Goal: Navigation & Orientation: Find specific page/section

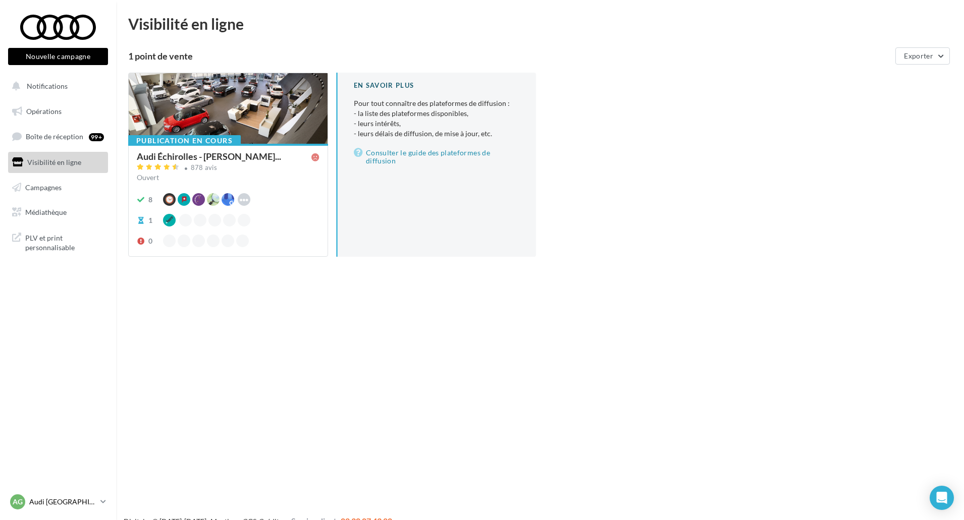
click at [91, 500] on p "Audi [GEOGRAPHIC_DATA]" at bounding box center [62, 502] width 67 height 10
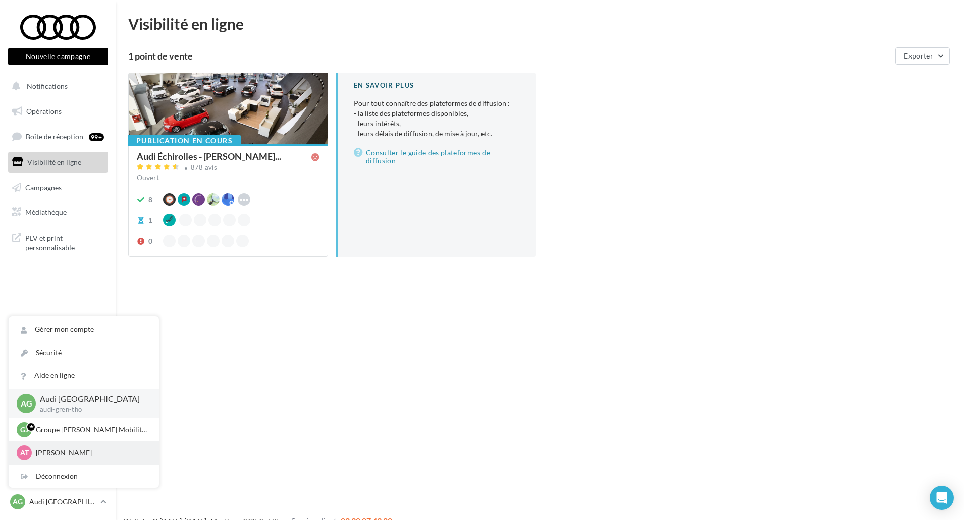
click at [67, 456] on p "[PERSON_NAME]" at bounding box center [91, 453] width 111 height 10
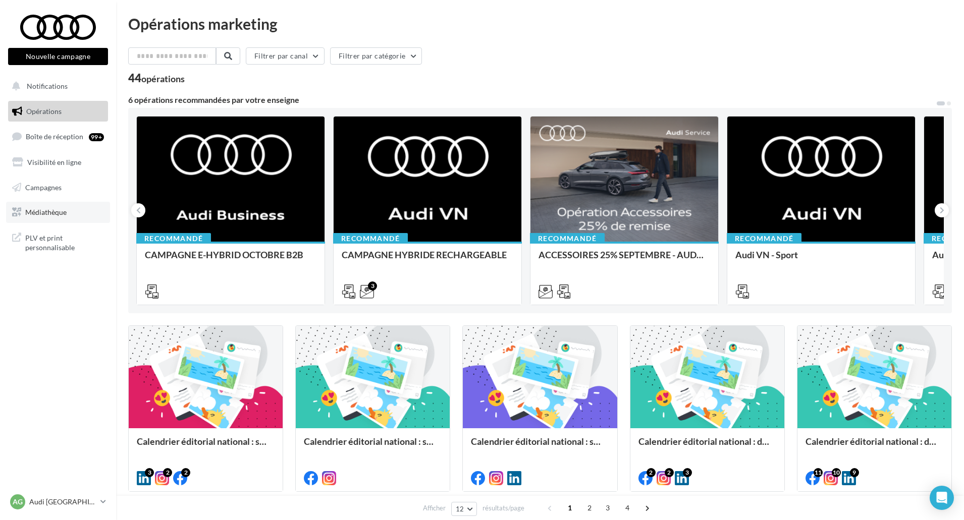
click at [53, 210] on span "Médiathèque" at bounding box center [45, 212] width 41 height 9
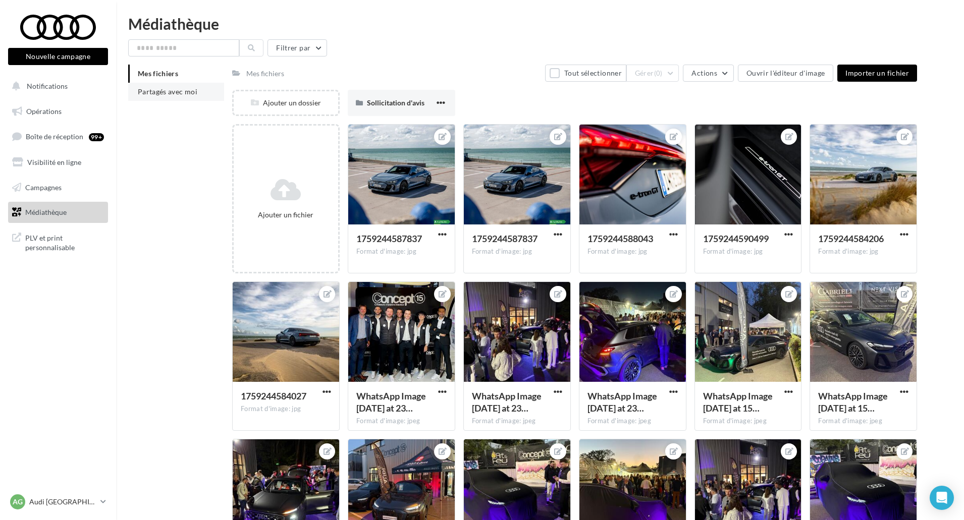
click at [191, 87] on span "Partagés avec moi" at bounding box center [168, 91] width 60 height 9
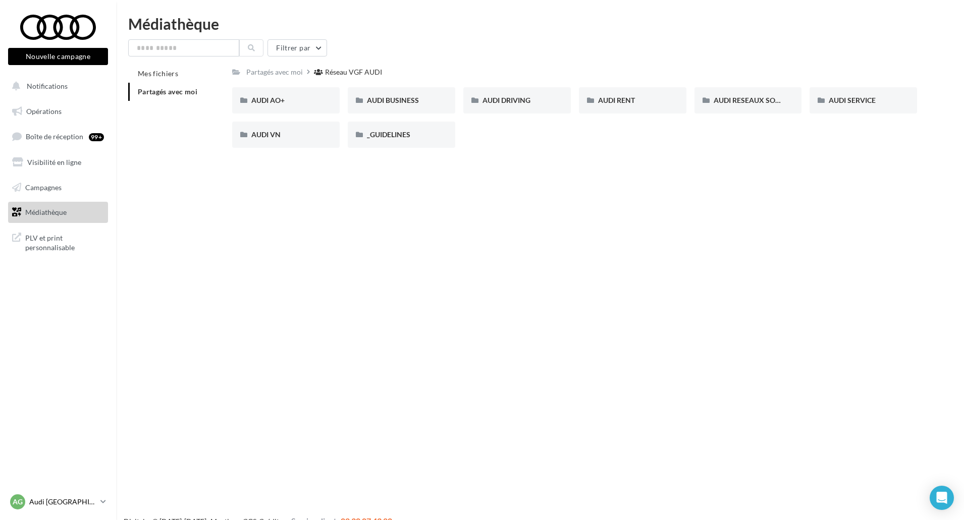
click at [99, 504] on link "AG Audi GRENOBLE audi-gren-tho" at bounding box center [58, 501] width 100 height 19
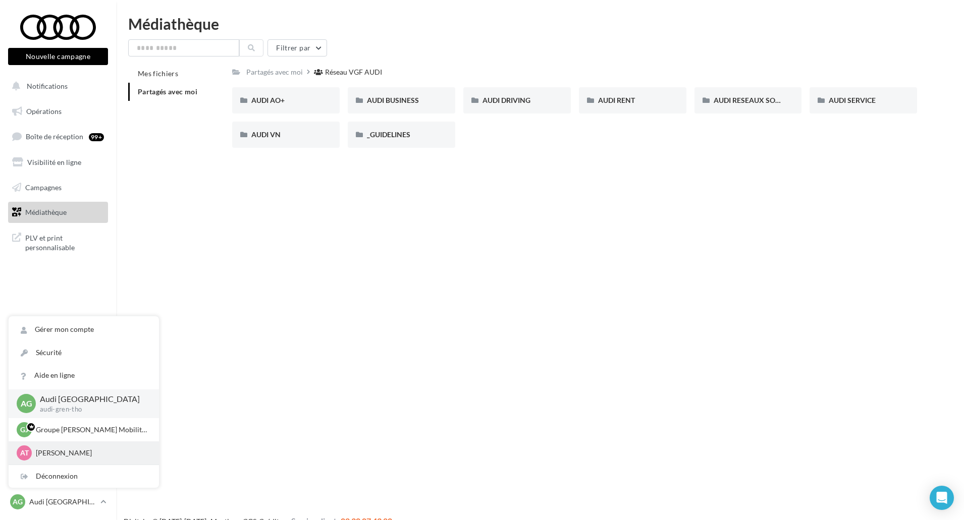
click at [48, 452] on p "[PERSON_NAME]" at bounding box center [91, 453] width 111 height 10
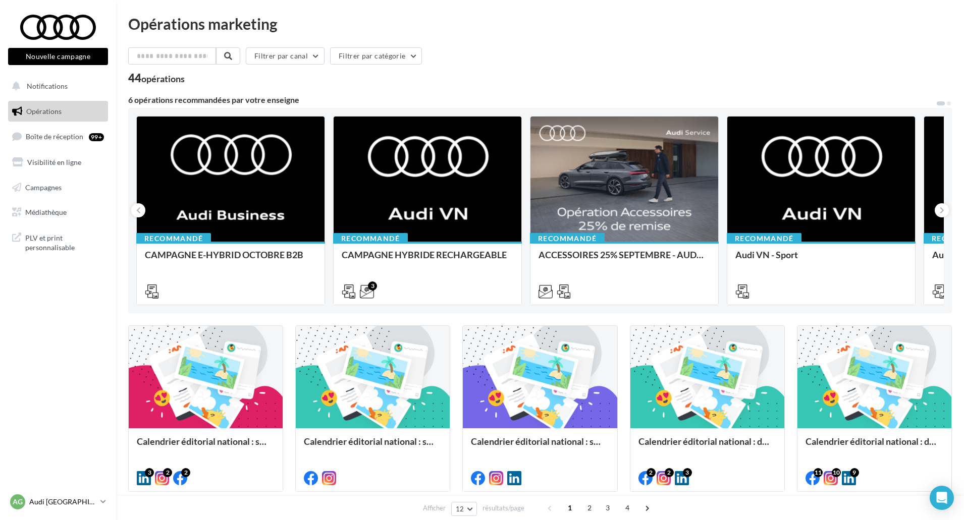
click at [89, 504] on p "Audi [GEOGRAPHIC_DATA]" at bounding box center [62, 502] width 67 height 10
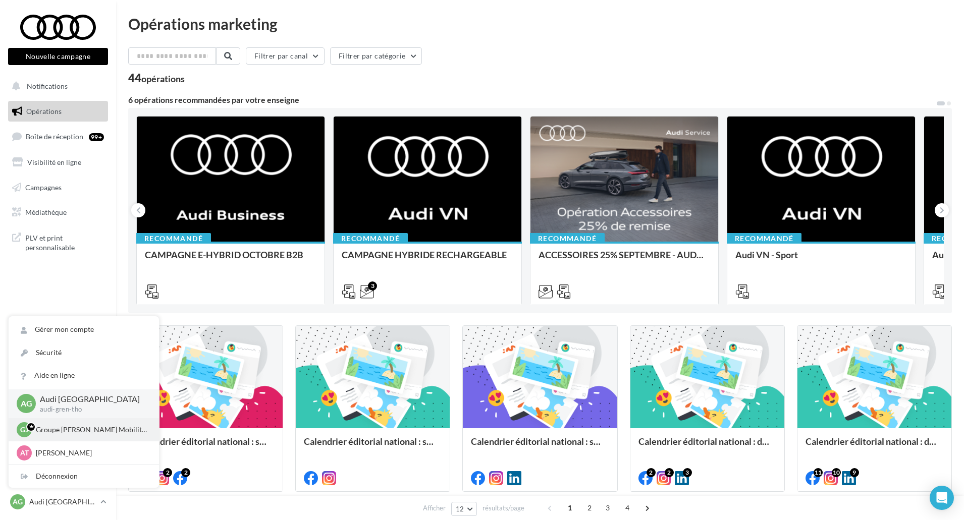
click at [81, 427] on p "Groupe [PERSON_NAME] Mobilités" at bounding box center [91, 430] width 111 height 10
